Goal: Task Accomplishment & Management: Use online tool/utility

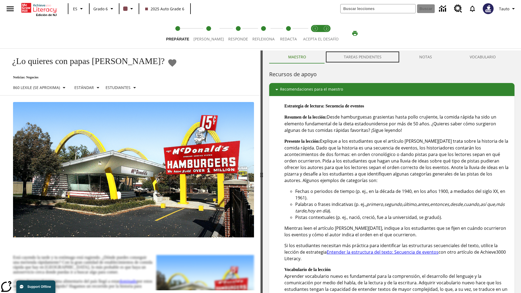
click at [363, 57] on button "TAREAS PENDIENTES" at bounding box center [362, 56] width 75 height 13
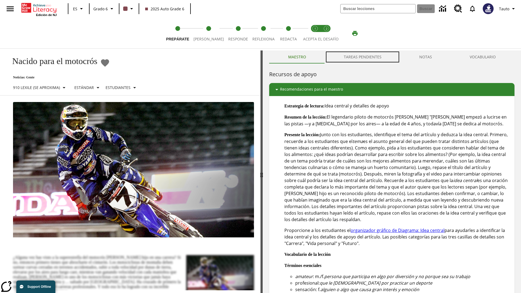
click at [363, 57] on button "TAREAS PENDIENTES" at bounding box center [362, 56] width 75 height 13
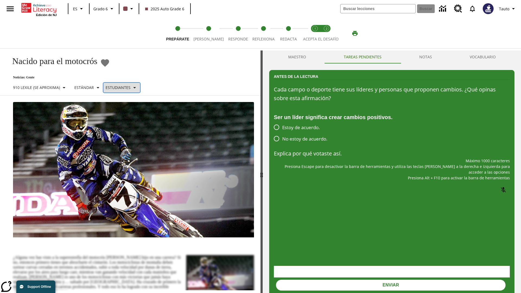
click at [124, 87] on p "Estudiantes" at bounding box center [118, 88] width 25 height 6
